Goal: Find specific fact: Find specific fact

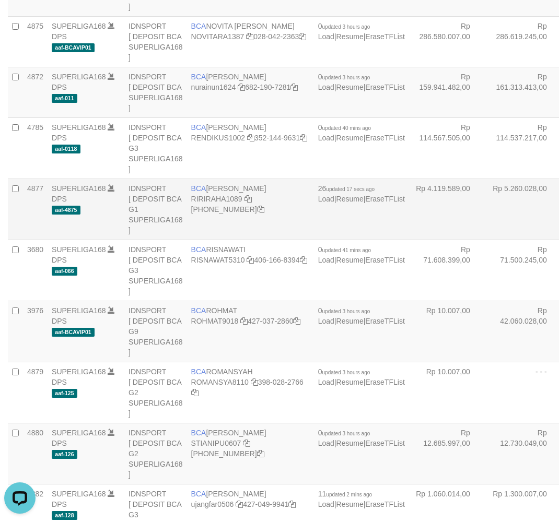
click at [228, 240] on td "BCA RIRI RAHAYU RIRIRAHA1089 406-228-1611" at bounding box center [250, 209] width 127 height 61
copy td "BCA RIRI RAHAYU"
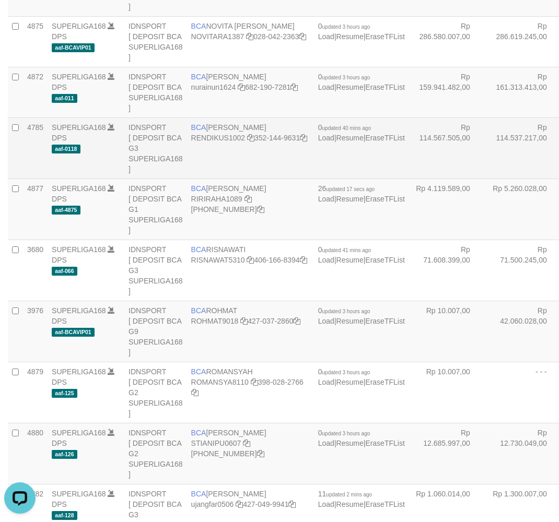
click at [322, 131] on span "updated 40 mins ago" at bounding box center [346, 128] width 49 height 6
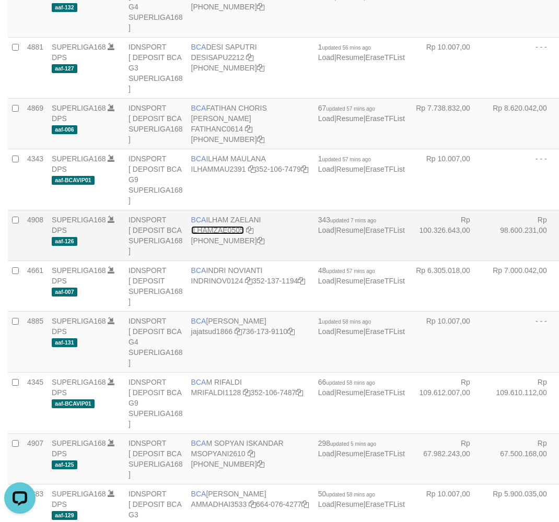
click at [217, 235] on link "ILHAMZAE0505" at bounding box center [217, 230] width 53 height 8
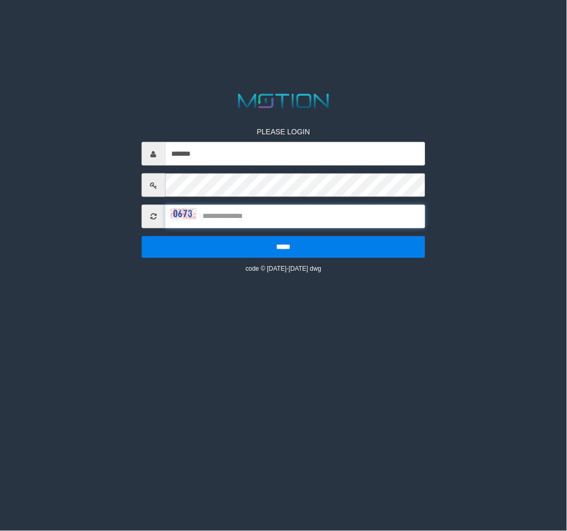
click at [273, 213] on input "text" at bounding box center [295, 217] width 260 height 24
type input "****"
click at [142, 236] on input "*****" at bounding box center [284, 247] width 284 height 22
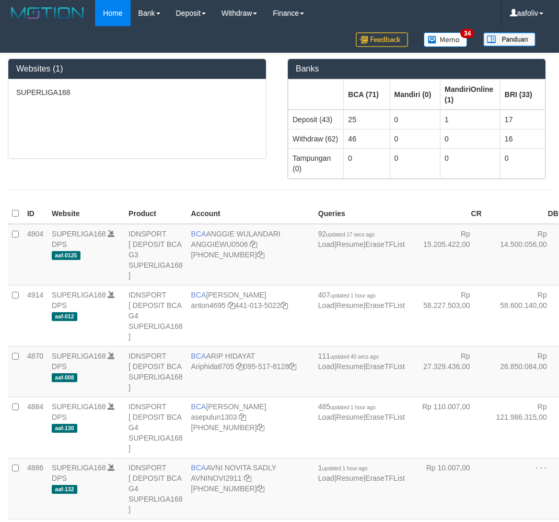
click at [220, 162] on div "Websites (1) SUPERLIGA168 Banks BCA (71) Mandiri (0) MandiriOnline (1) BRI (33)…" at bounding box center [279, 126] width 559 height 147
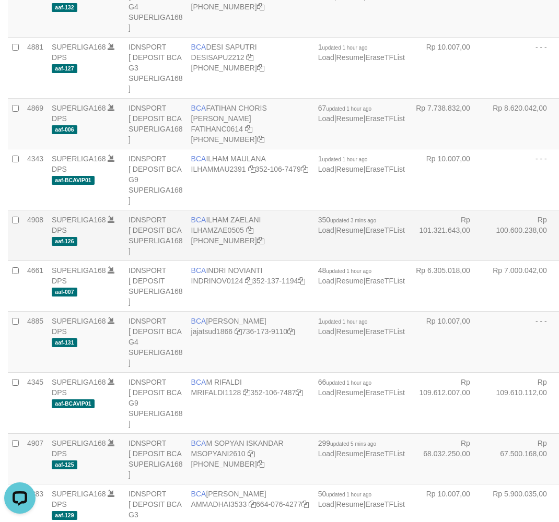
click at [205, 224] on span "BCA" at bounding box center [198, 220] width 15 height 8
copy td "BCA ILHAM ZAELANI"
drag, startPoint x: 562, startPoint y: 288, endPoint x: 582, endPoint y: 286, distance: 20.0
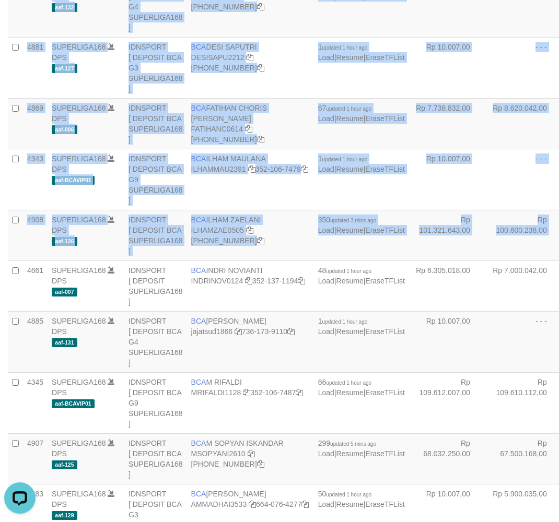
scroll to position [482, 17]
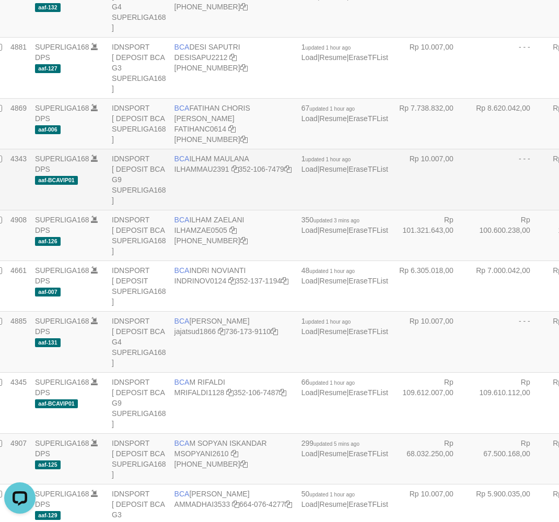
drag, startPoint x: 464, startPoint y: 209, endPoint x: 474, endPoint y: 214, distance: 11.5
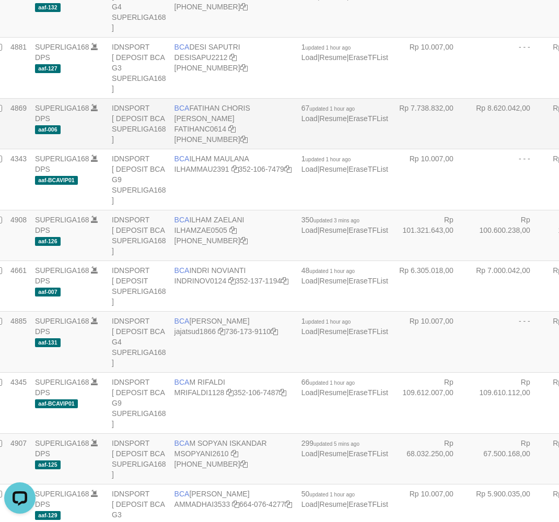
click at [469, 125] on td "Rp 8.620.042,00" at bounding box center [507, 123] width 77 height 51
